Goal: Find contact information: Find contact information

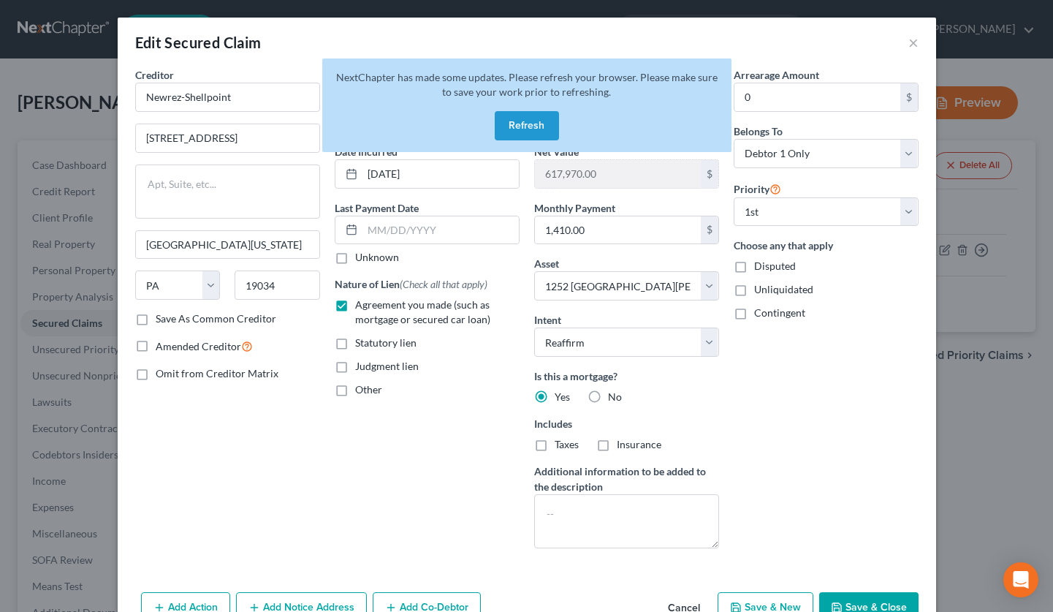
select select "39"
select select "2"
select select "0"
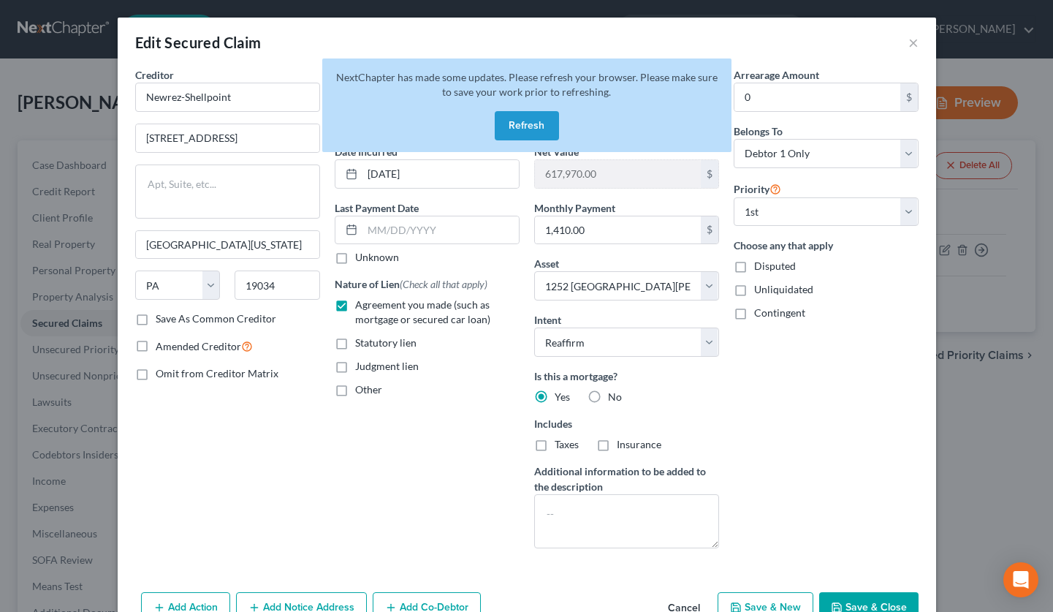
click at [539, 131] on button "Refresh" at bounding box center [527, 125] width 64 height 29
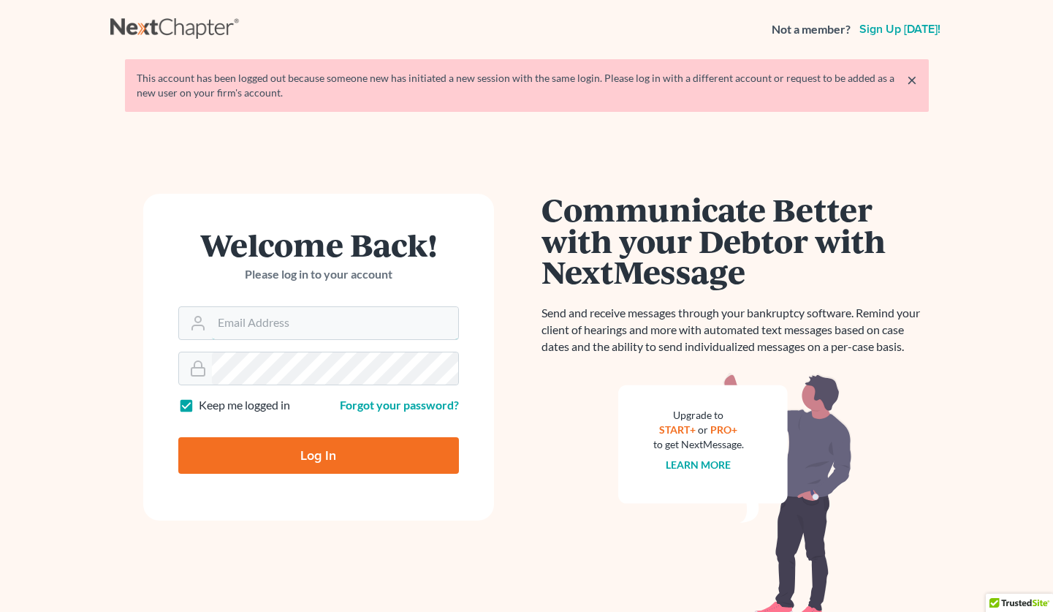
type input "ani@gorginianlaw.com"
click at [326, 462] on input "Log In" at bounding box center [318, 455] width 281 height 37
type input "Thinking..."
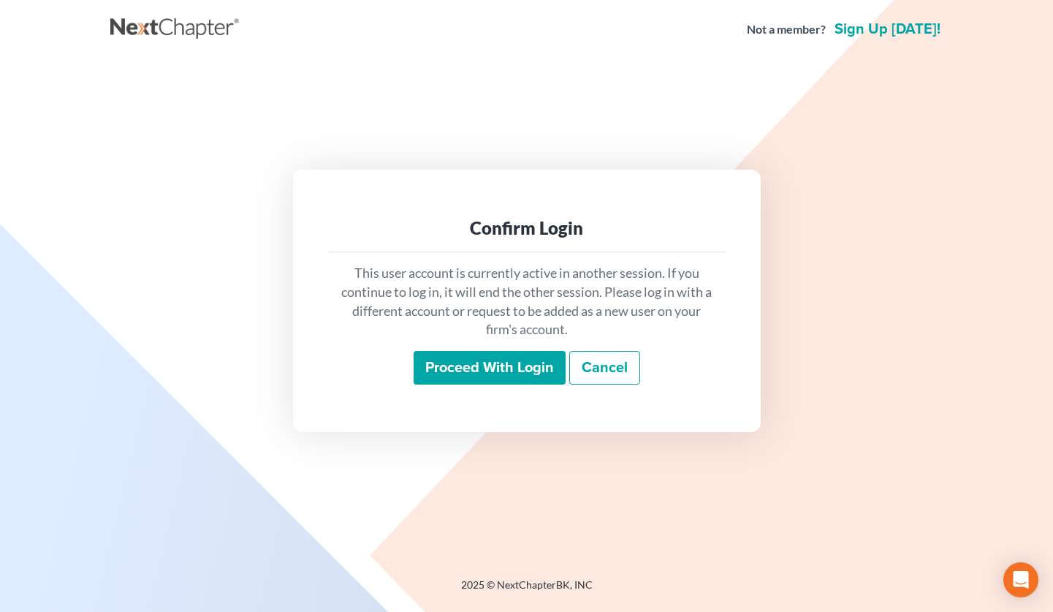
click at [498, 366] on input "Proceed with login" at bounding box center [490, 368] width 152 height 34
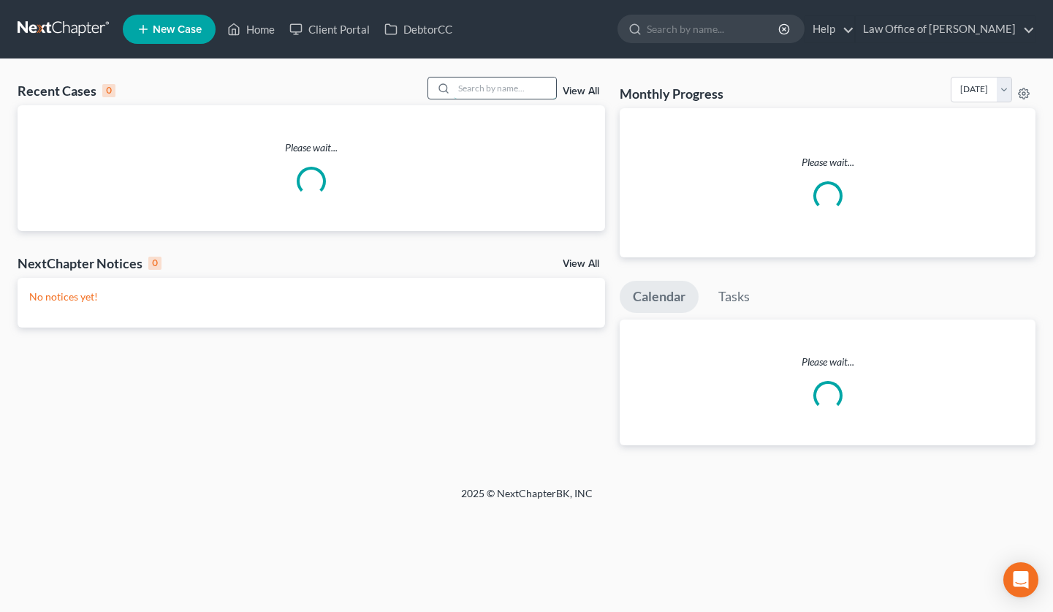
click at [486, 86] on input "search" at bounding box center [505, 87] width 102 height 21
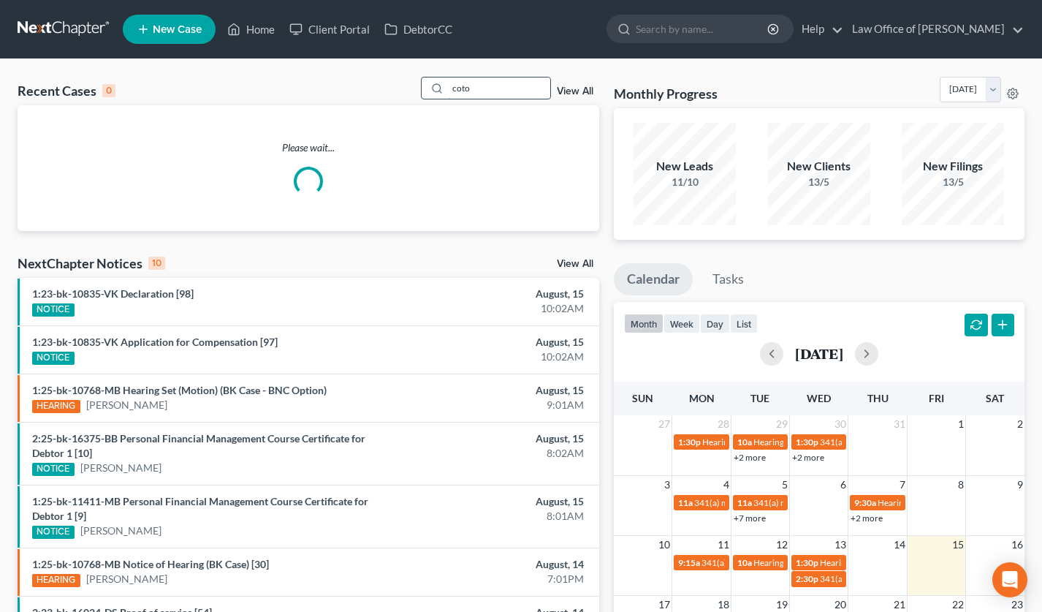
type input "coto"
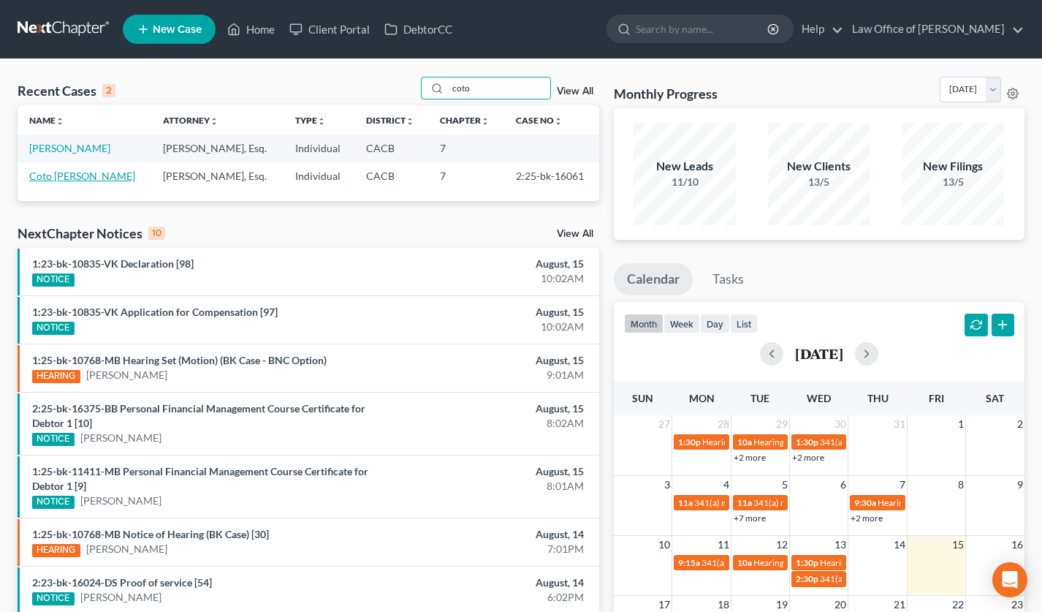
click at [81, 177] on link "Coto [PERSON_NAME]" at bounding box center [82, 176] width 106 height 12
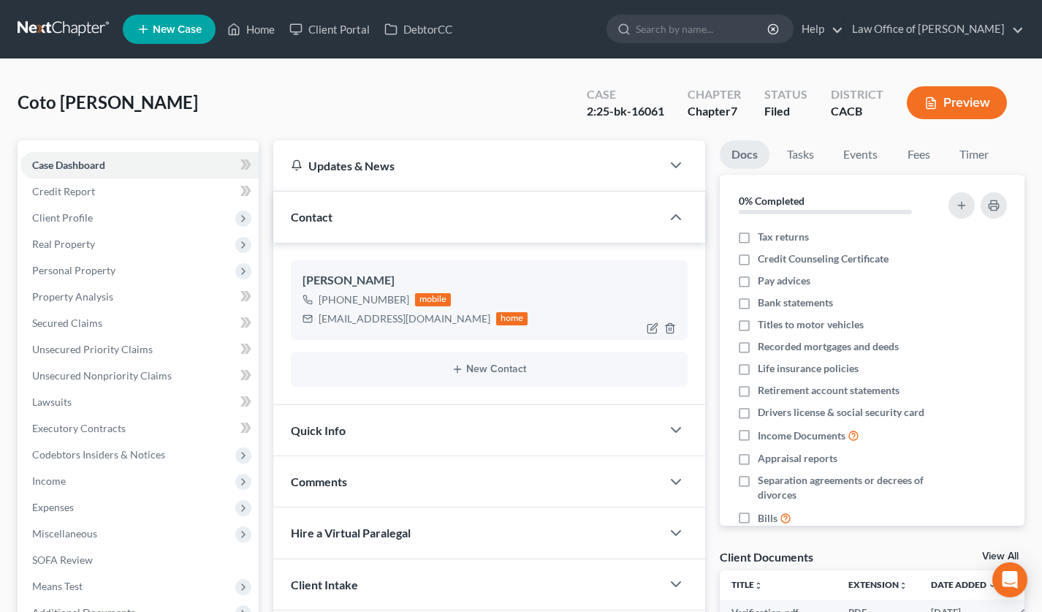
drag, startPoint x: 404, startPoint y: 300, endPoint x: 330, endPoint y: 305, distance: 74.0
click at [330, 305] on div "+1 (213) 445-6905 mobile" at bounding box center [416, 299] width 226 height 19
copy div "(213) 445-6905"
click at [82, 29] on link at bounding box center [65, 29] width 94 height 26
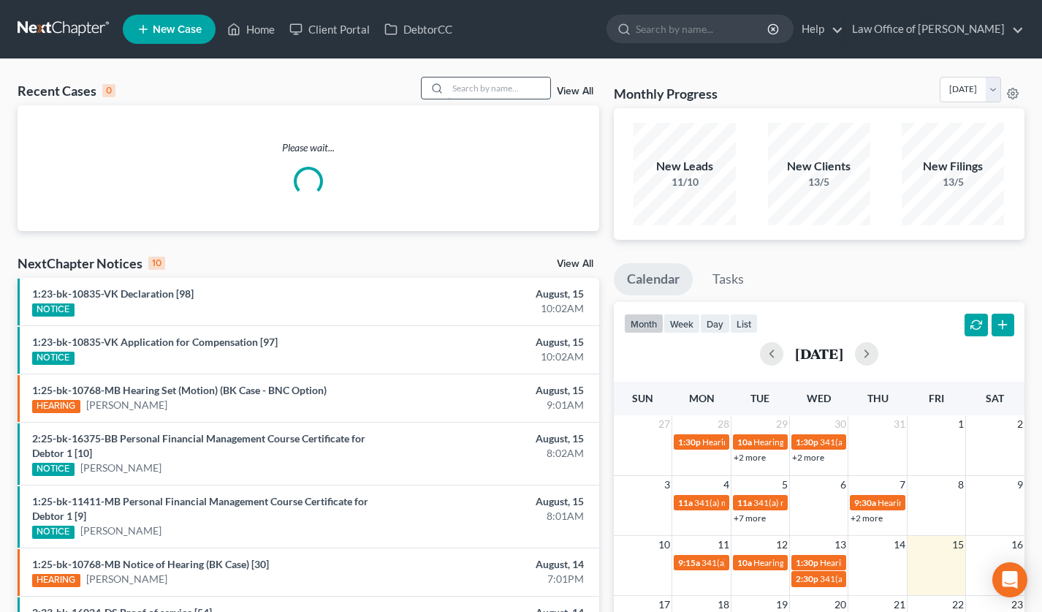
click at [503, 88] on input "search" at bounding box center [499, 87] width 102 height 21
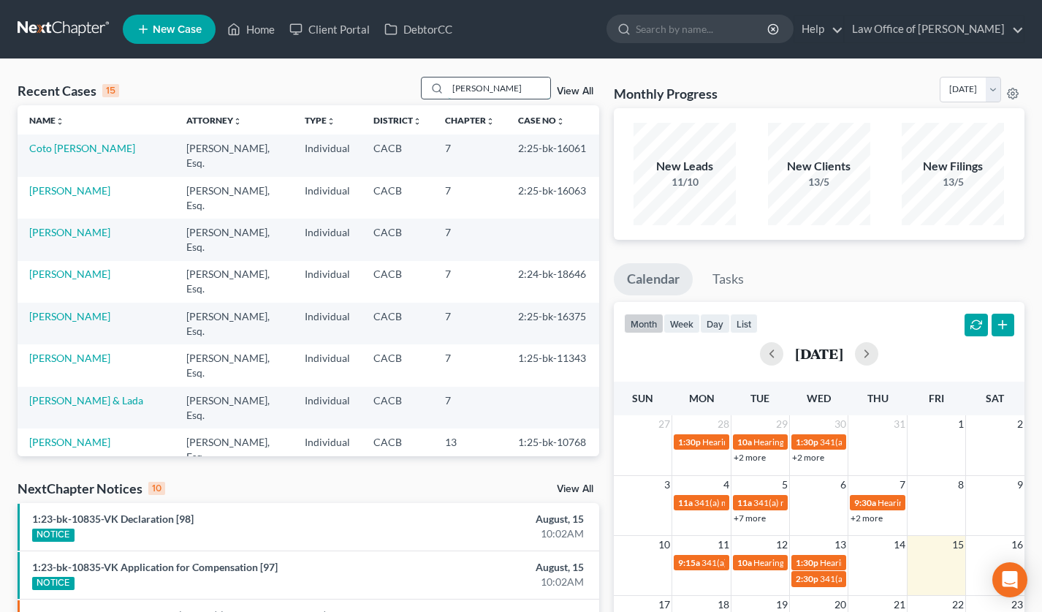
type input "edmund"
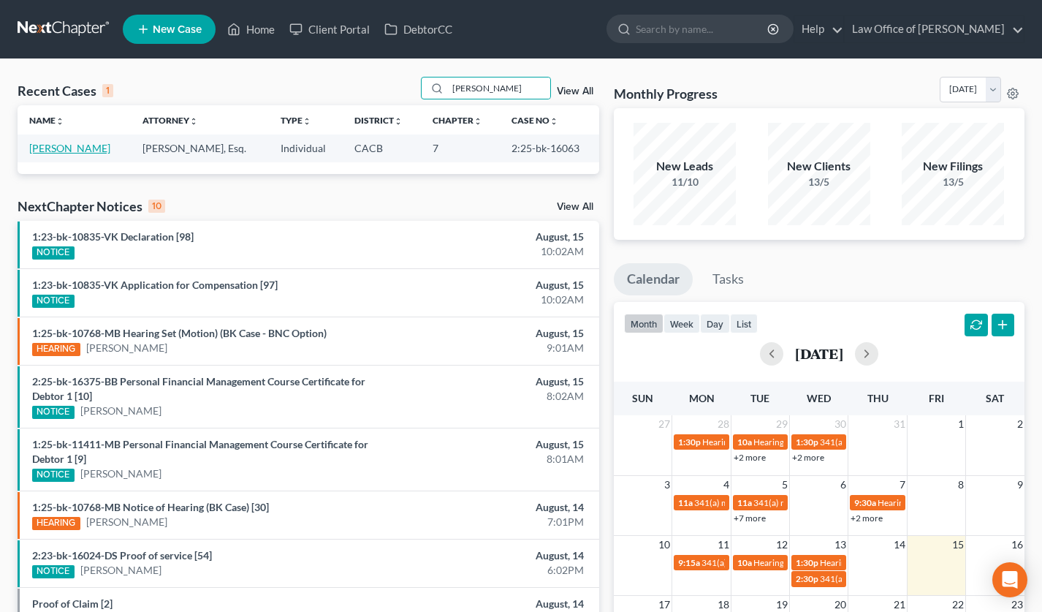
click at [67, 146] on link "[PERSON_NAME]" at bounding box center [69, 148] width 81 height 12
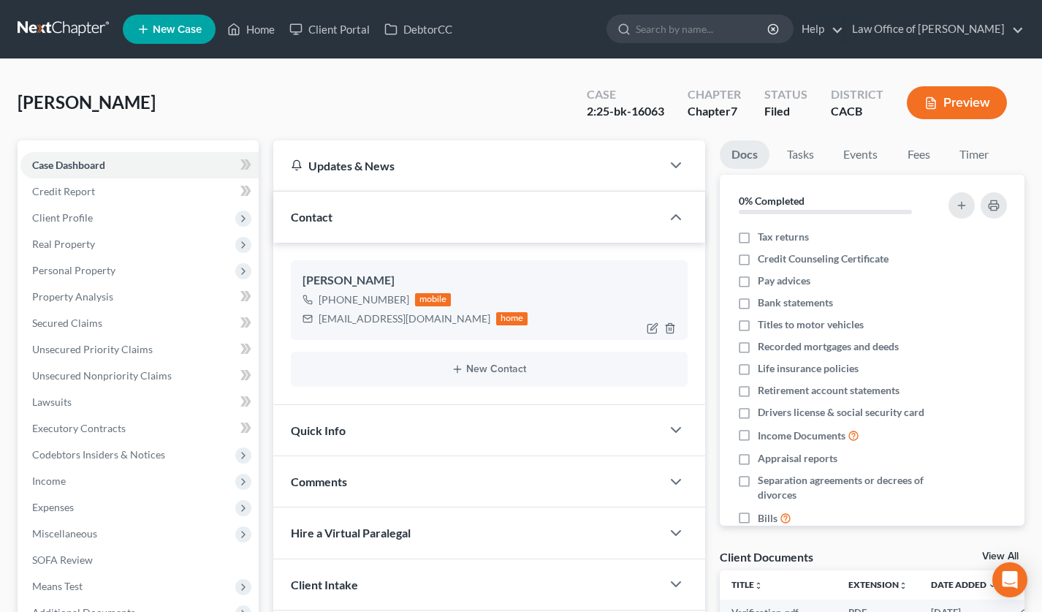
drag, startPoint x: 406, startPoint y: 301, endPoint x: 331, endPoint y: 305, distance: 74.6
click at [331, 305] on div "+1 (909) 333-6863 mobile" at bounding box center [416, 299] width 226 height 19
copy div "(909) 333-6863"
click at [64, 29] on link at bounding box center [65, 29] width 94 height 26
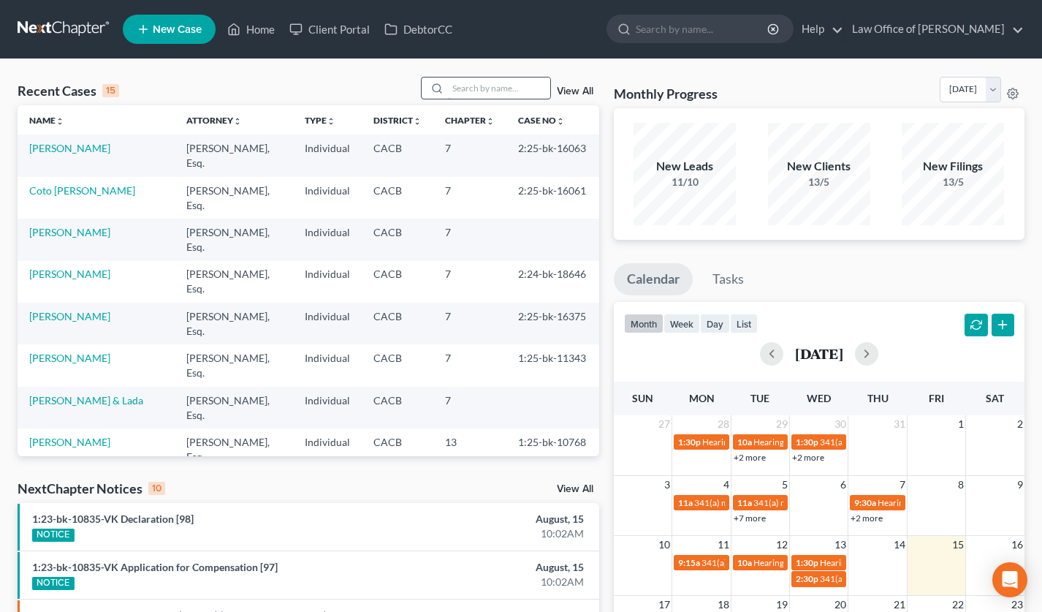
click at [500, 83] on input "search" at bounding box center [499, 87] width 102 height 21
click at [476, 91] on input "search" at bounding box center [499, 87] width 102 height 21
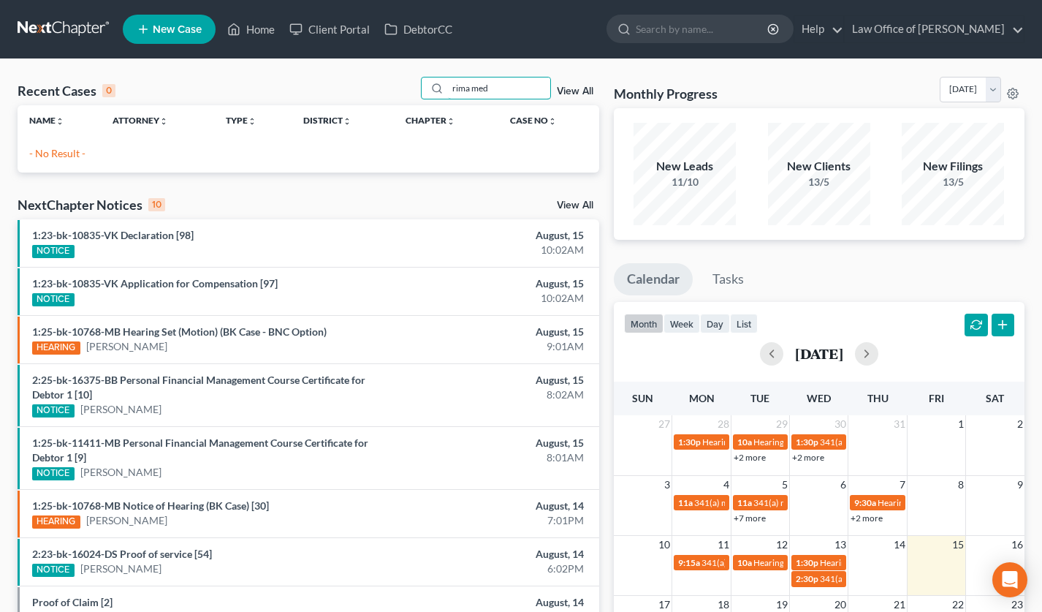
drag, startPoint x: 514, startPoint y: 89, endPoint x: 405, endPoint y: 91, distance: 109.6
click at [446, 86] on div "rima med" at bounding box center [486, 88] width 130 height 23
type input "rima"
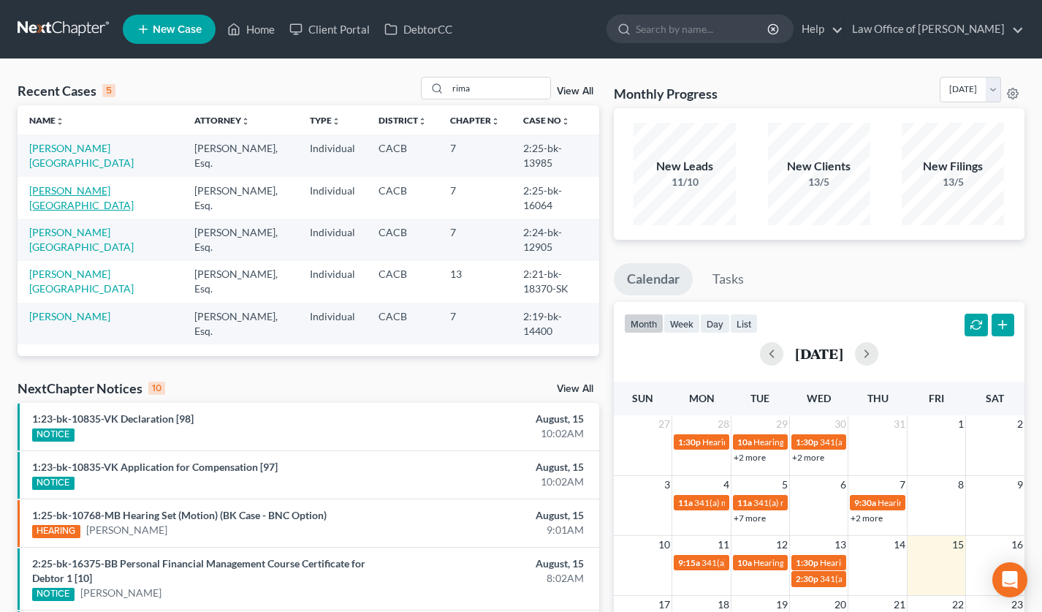
click at [86, 184] on link "[PERSON_NAME][GEOGRAPHIC_DATA]" at bounding box center [81, 197] width 105 height 27
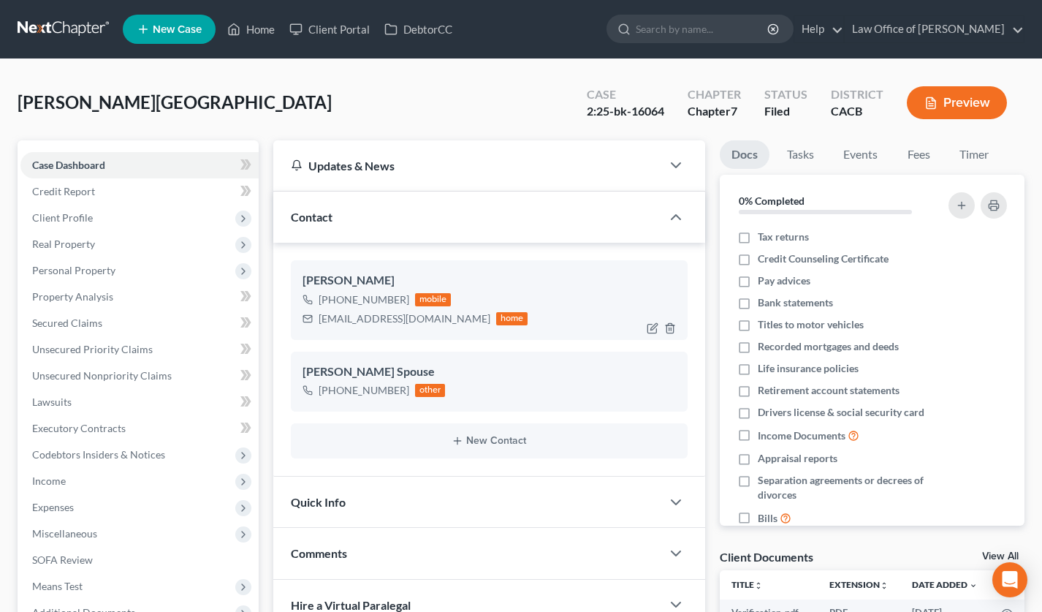
drag, startPoint x: 403, startPoint y: 300, endPoint x: 332, endPoint y: 305, distance: 71.8
click at [332, 305] on div "+1 (818) 634-9855 mobile" at bounding box center [416, 299] width 226 height 19
copy div "(818) 634-9855"
click at [65, 27] on link at bounding box center [65, 29] width 94 height 26
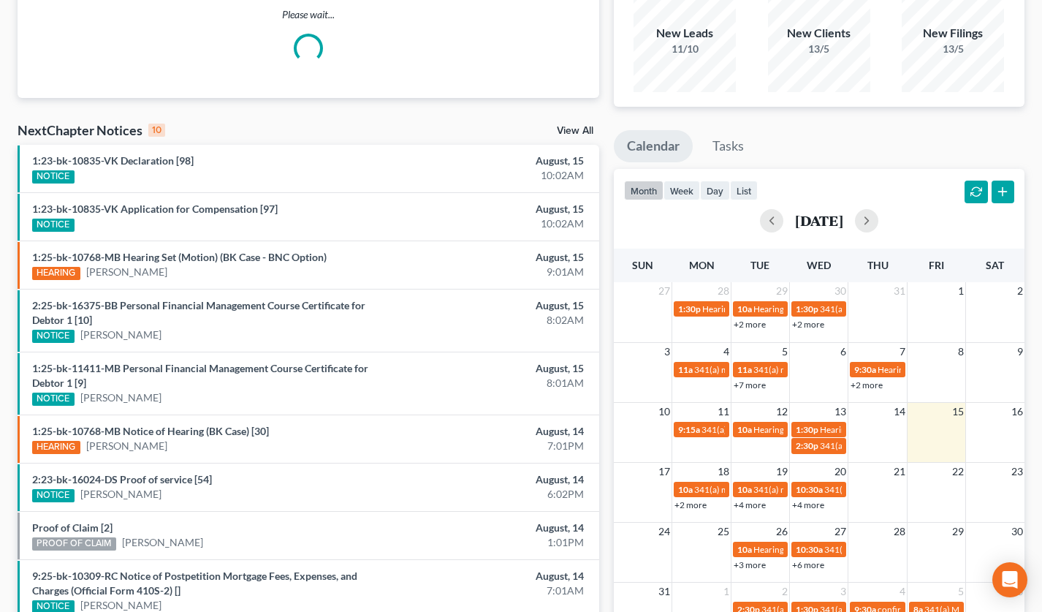
scroll to position [198, 0]
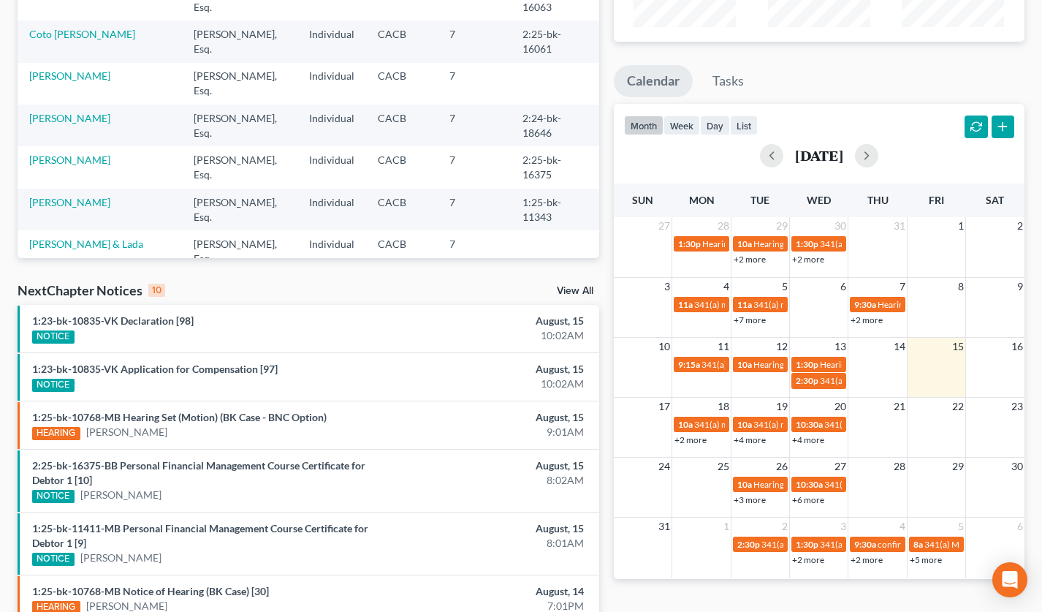
click at [695, 442] on link "+2 more" at bounding box center [691, 439] width 32 height 11
